Goal: Information Seeking & Learning: Find specific fact

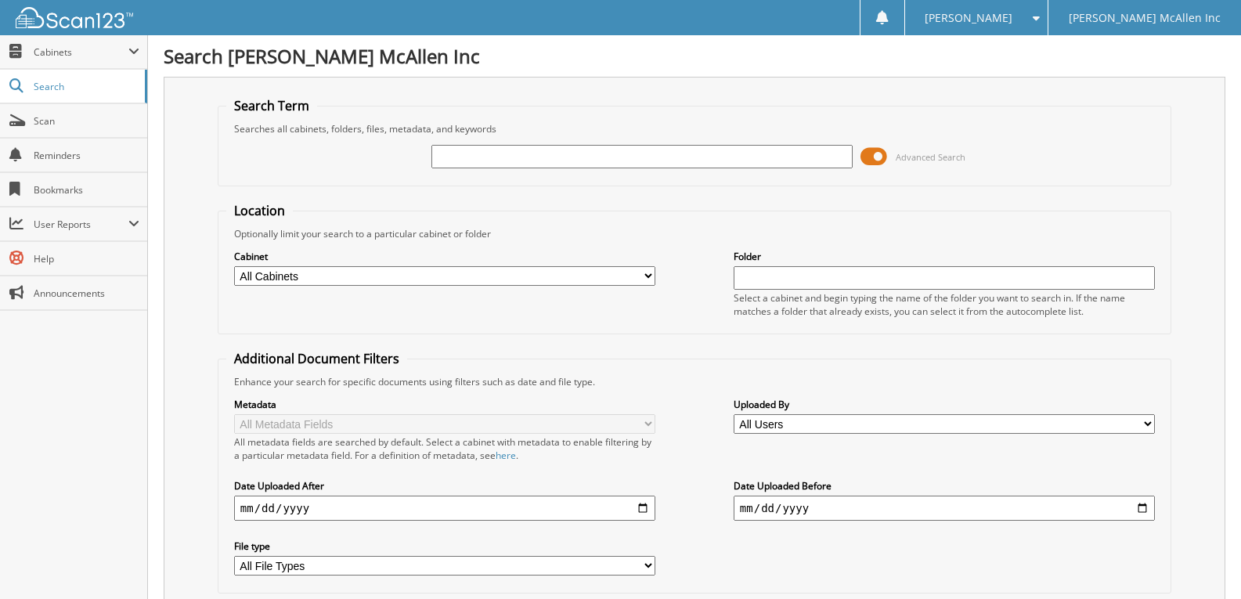
click at [479, 153] on input "text" at bounding box center [642, 156] width 421 height 23
type input "772134"
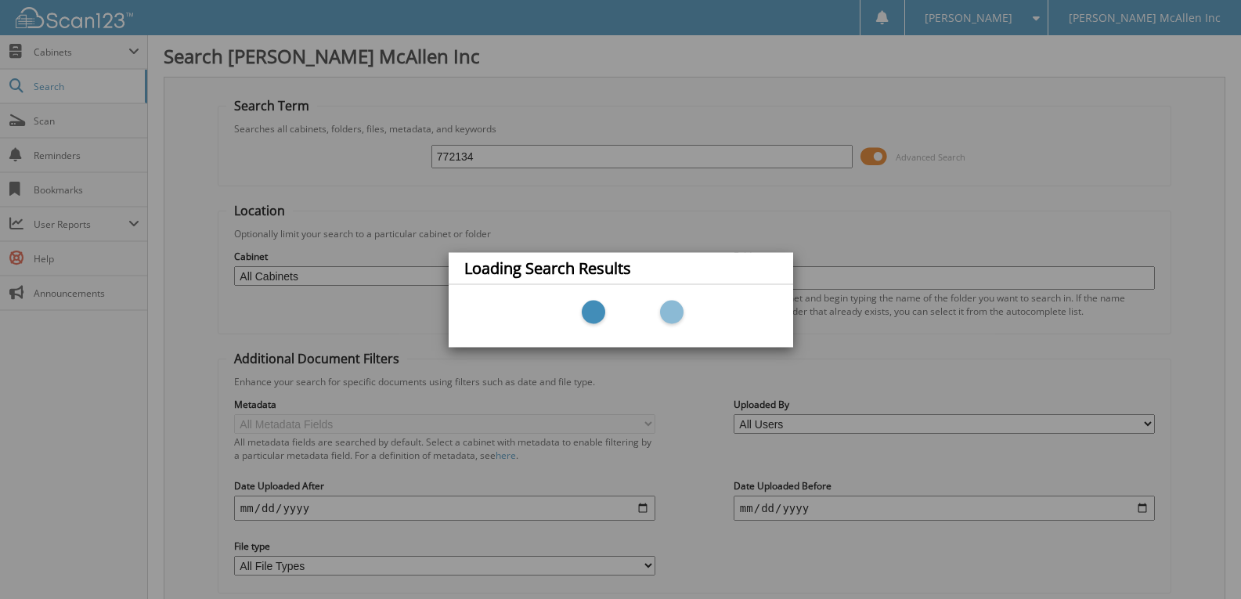
click at [412, 156] on div "Loading Search Results" at bounding box center [620, 299] width 1241 height 599
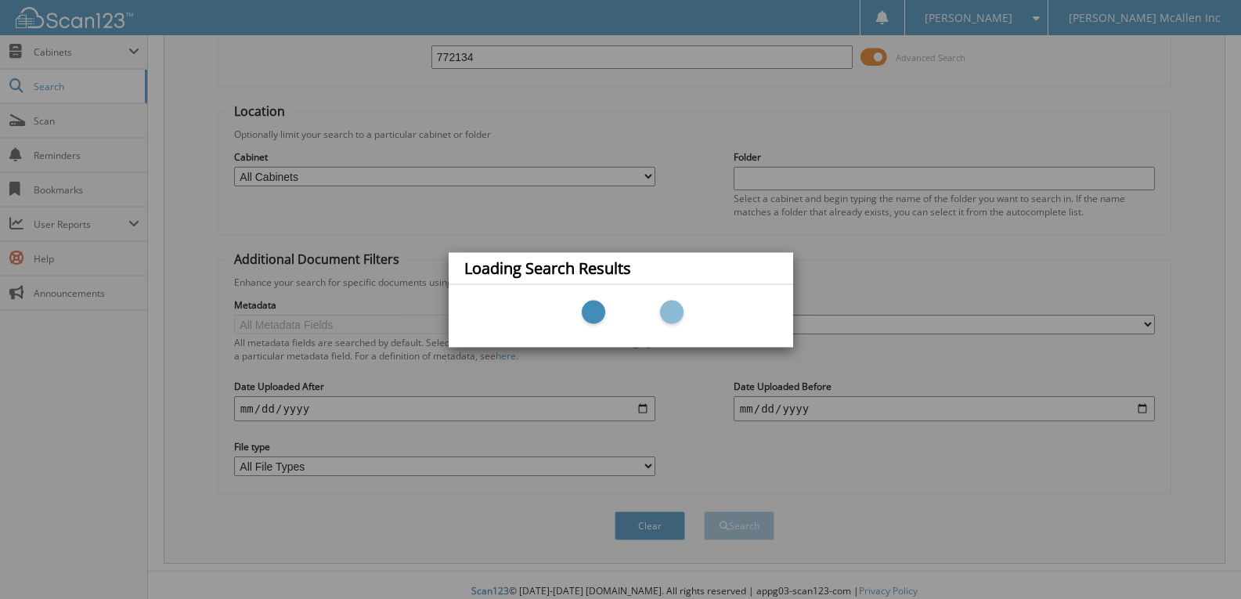
scroll to position [112, 0]
